Goal: Task Accomplishment & Management: Use online tool/utility

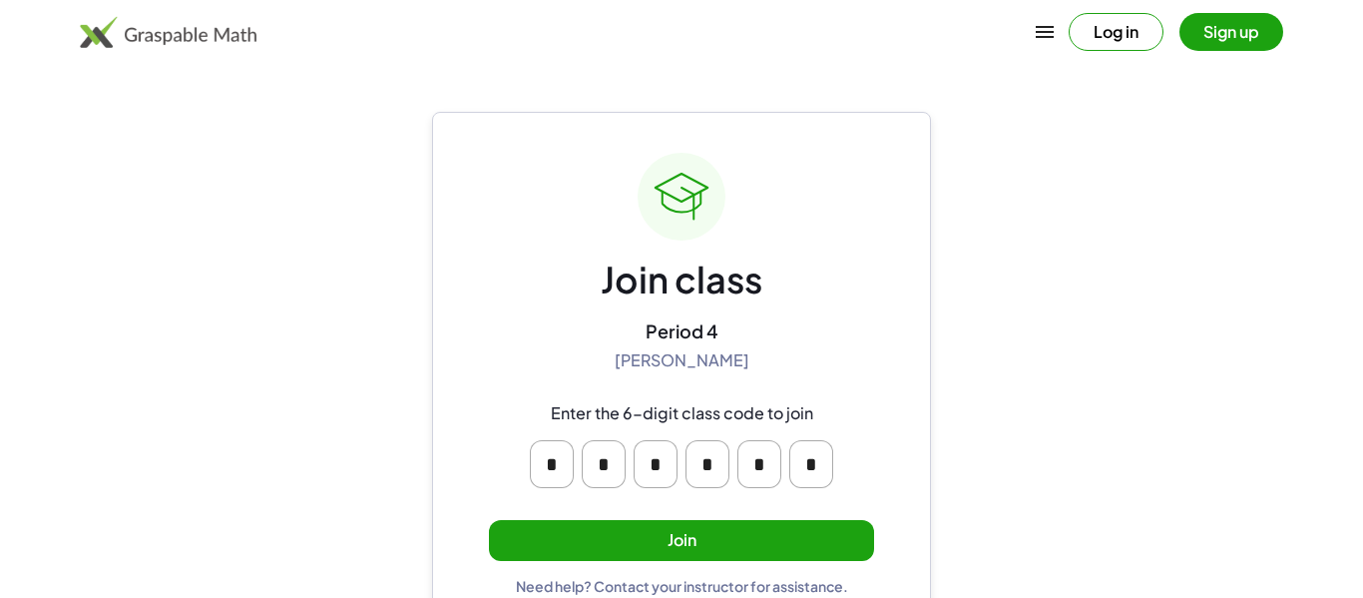
click at [752, 526] on button "Join" at bounding box center [681, 540] width 385 height 41
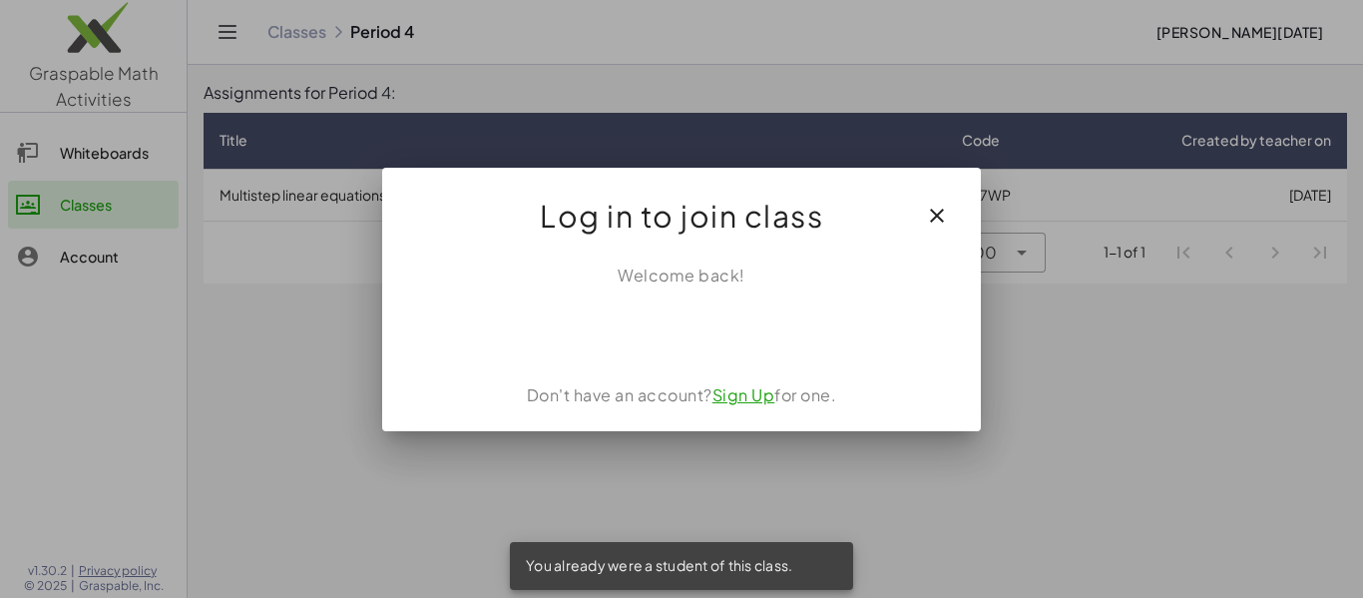
click at [945, 214] on icon "button" at bounding box center [937, 216] width 24 height 24
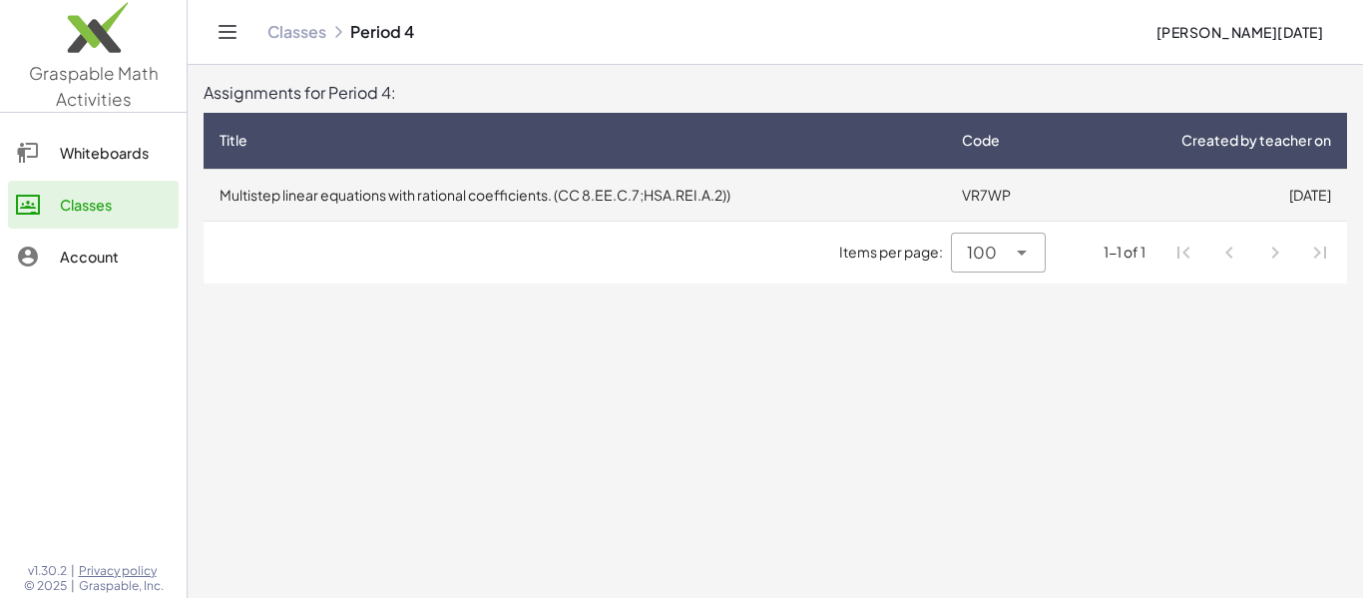
click at [372, 192] on td "Multistep linear equations with rational coefficients. (CC 8.EE.C.7;HSA.REI.A.2…" at bounding box center [575, 195] width 743 height 52
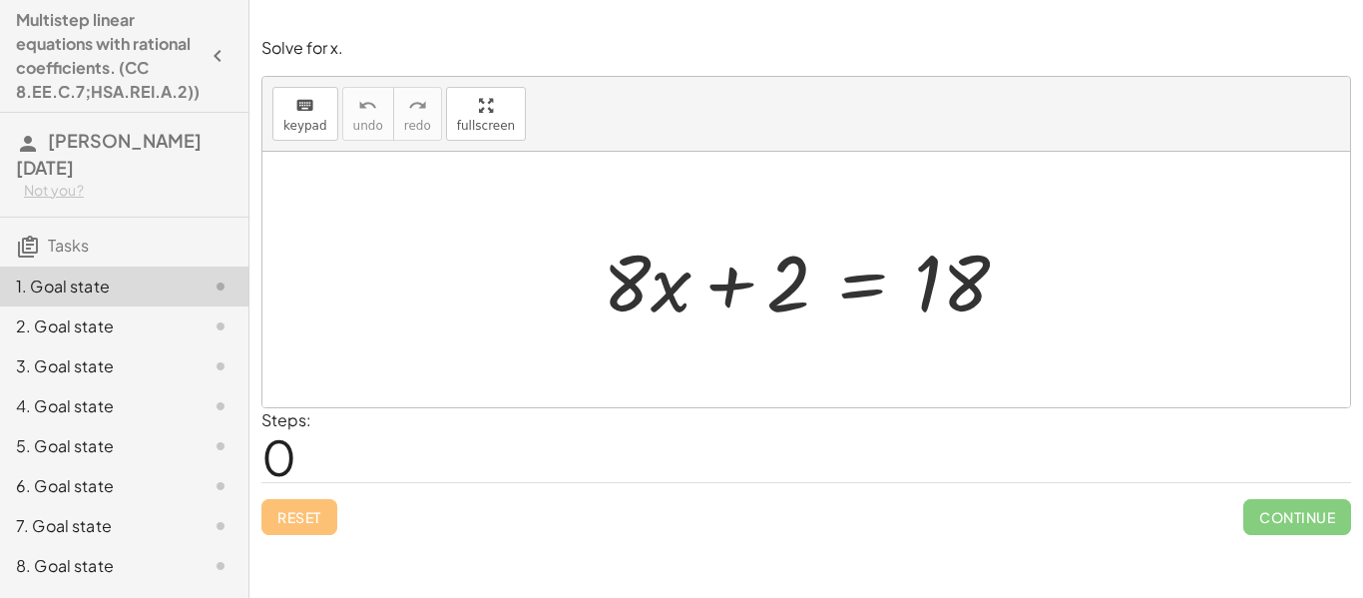
click at [840, 329] on div at bounding box center [814, 280] width 442 height 103
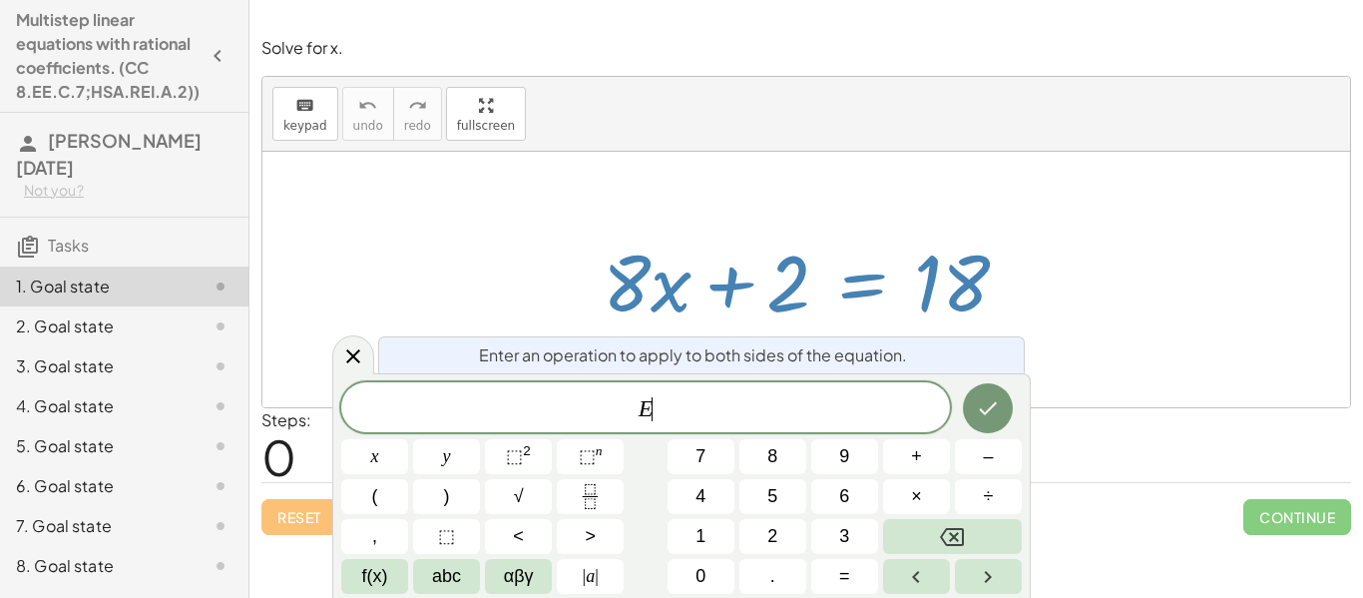
scroll to position [1, 0]
click at [356, 333] on div at bounding box center [807, 280] width 1088 height 256
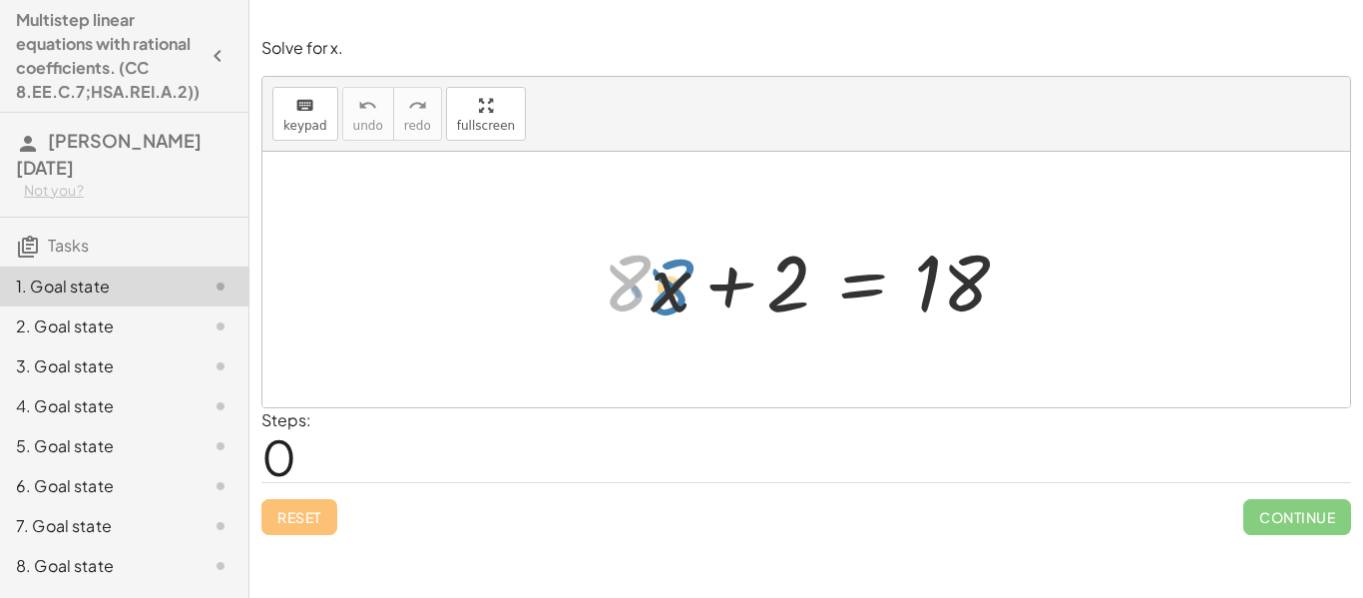
drag, startPoint x: 602, startPoint y: 287, endPoint x: 641, endPoint y: 291, distance: 39.1
click at [641, 291] on div at bounding box center [814, 280] width 442 height 103
drag, startPoint x: 622, startPoint y: 292, endPoint x: 678, endPoint y: 291, distance: 55.9
click at [678, 291] on div at bounding box center [814, 280] width 442 height 103
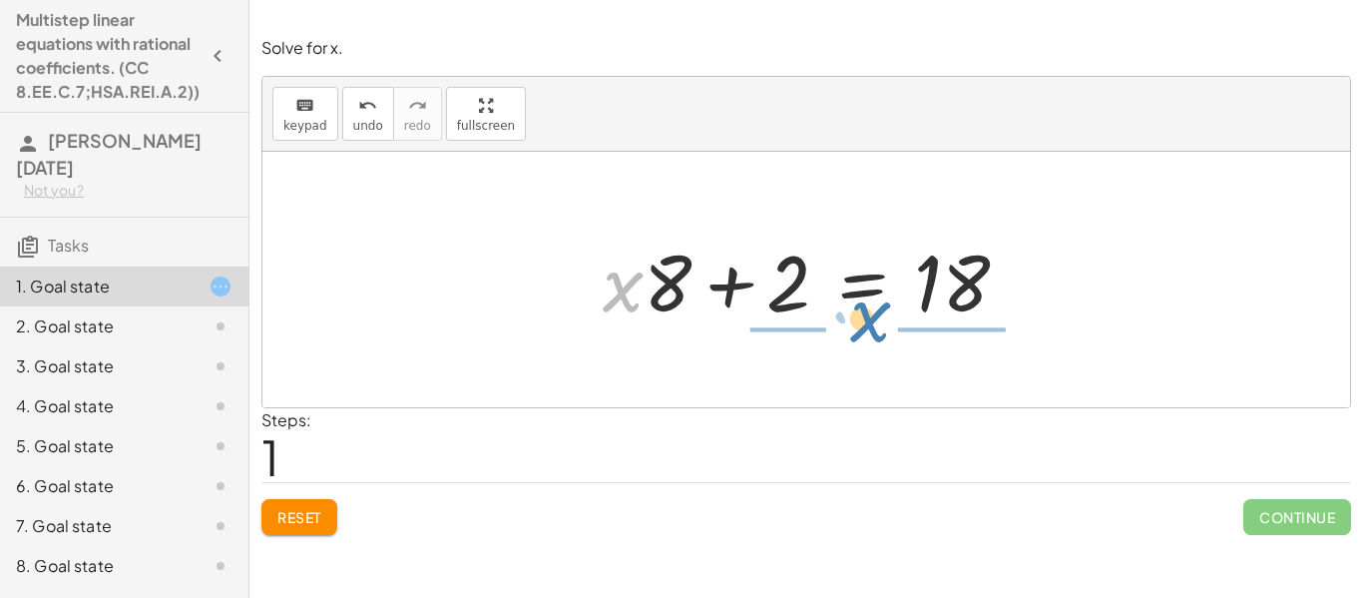
drag, startPoint x: 620, startPoint y: 298, endPoint x: 893, endPoint y: 320, distance: 274.4
click at [893, 320] on div at bounding box center [814, 280] width 442 height 103
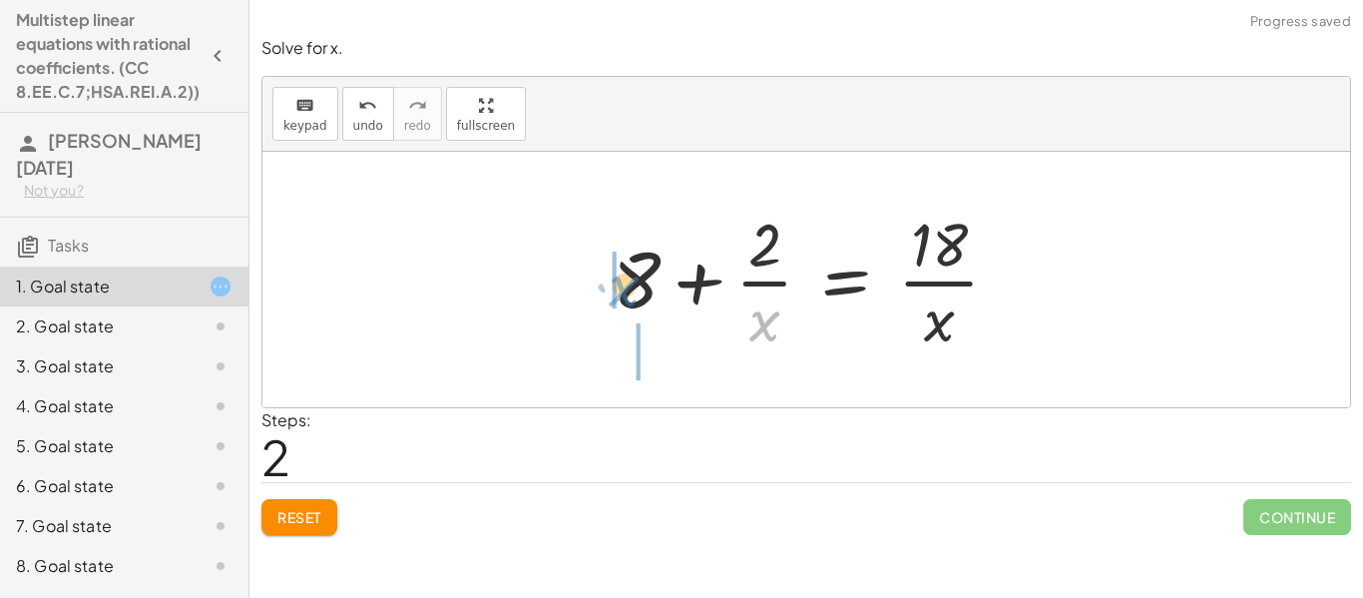
drag, startPoint x: 765, startPoint y: 326, endPoint x: 623, endPoint y: 291, distance: 146.0
click at [623, 291] on div at bounding box center [814, 280] width 422 height 154
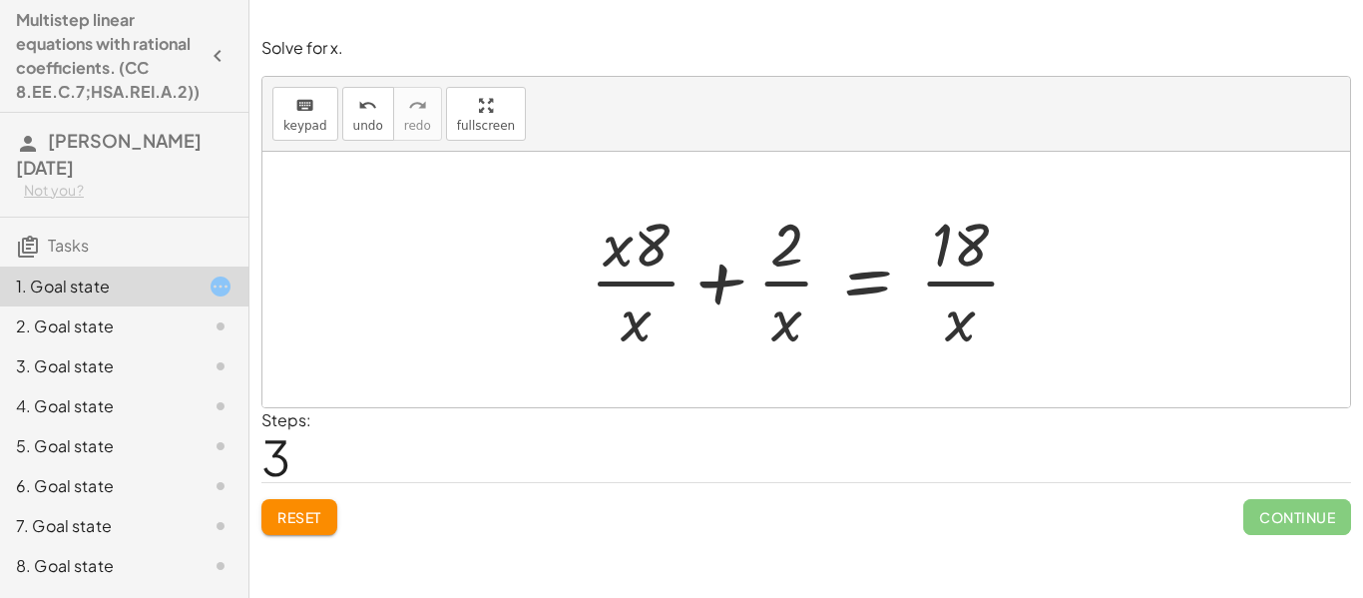
click at [291, 507] on button "Reset" at bounding box center [300, 517] width 76 height 36
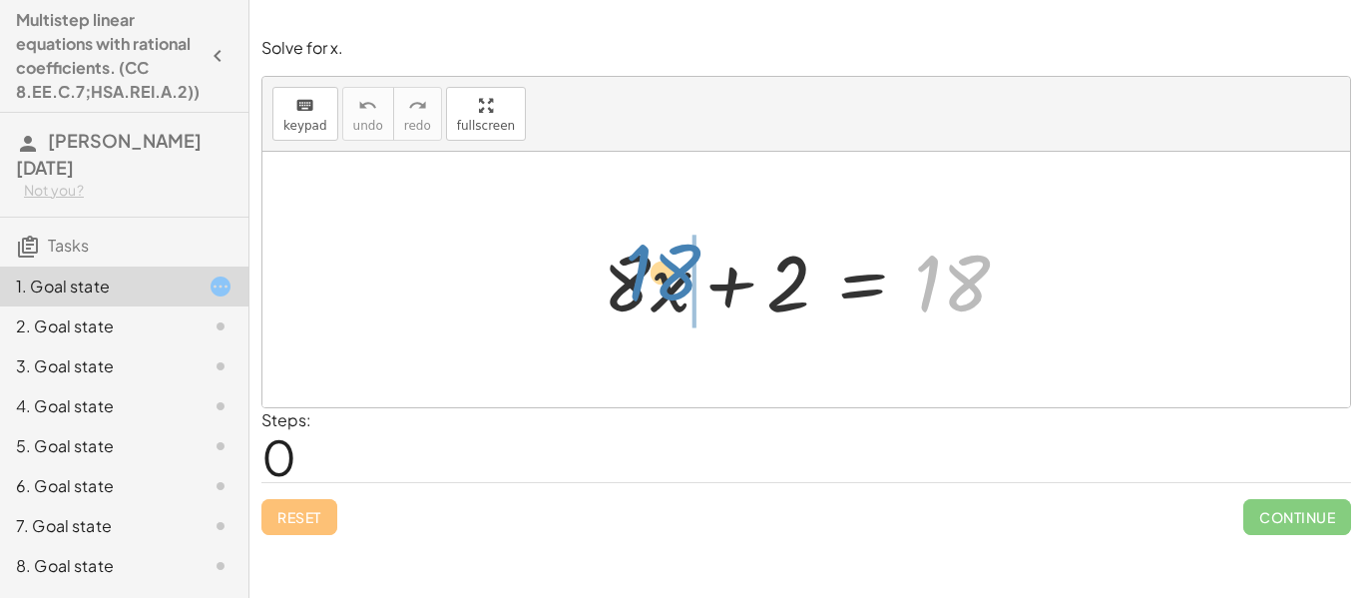
drag, startPoint x: 926, startPoint y: 278, endPoint x: 636, endPoint y: 267, distance: 290.7
click at [636, 267] on div at bounding box center [814, 280] width 442 height 103
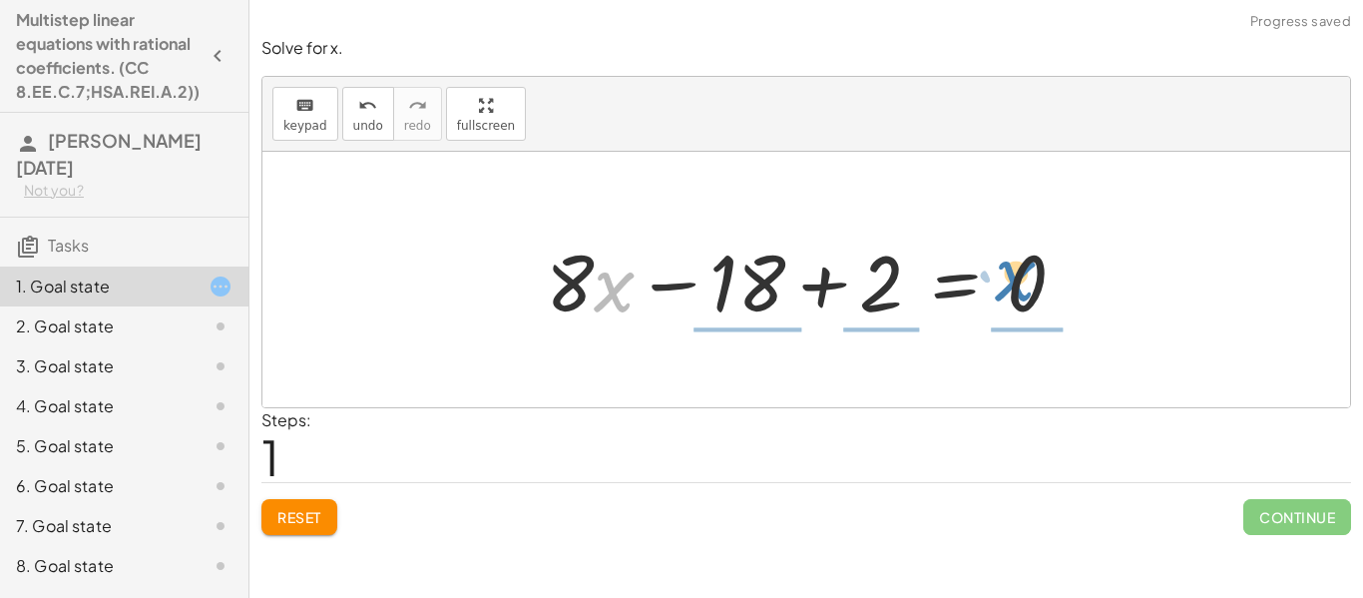
drag, startPoint x: 618, startPoint y: 301, endPoint x: 1026, endPoint y: 292, distance: 408.3
click at [1026, 292] on div at bounding box center [814, 280] width 556 height 103
